Goal: Navigation & Orientation: Find specific page/section

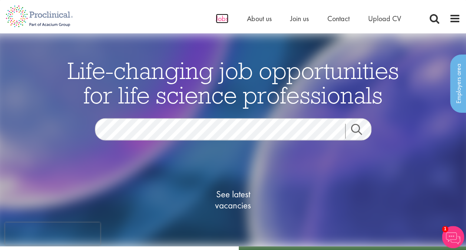
click at [224, 15] on span "Jobs" at bounding box center [222, 19] width 13 height 10
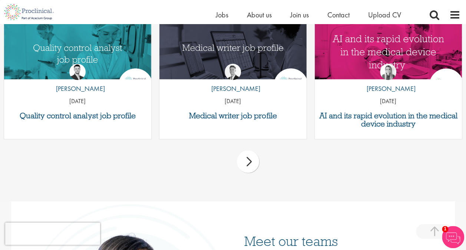
scroll to position [911, 0]
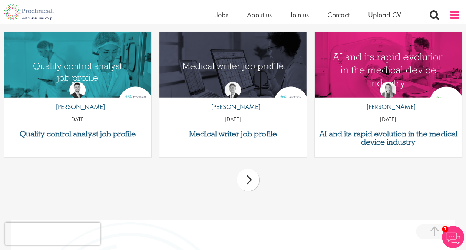
click at [454, 12] on span at bounding box center [455, 14] width 11 height 11
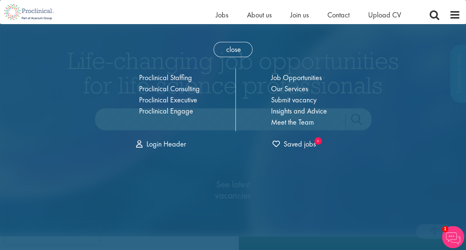
scroll to position [0, 0]
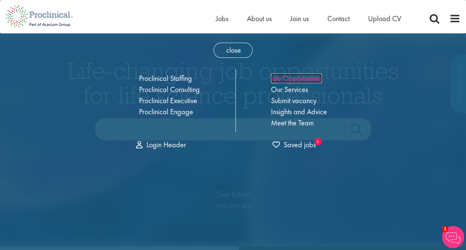
click at [298, 77] on link "Job Opportunities" at bounding box center [296, 78] width 51 height 10
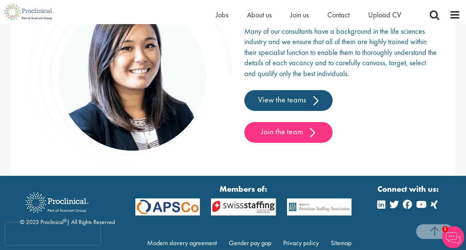
scroll to position [1190, 0]
